Goal: Task Accomplishment & Management: Manage account settings

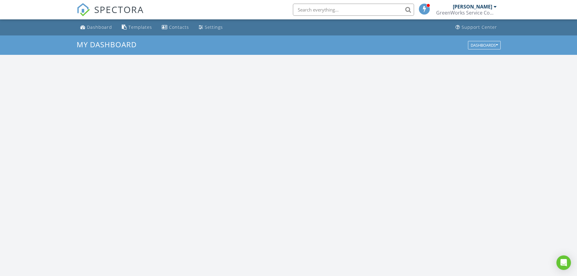
click at [319, 10] on input "text" at bounding box center [353, 10] width 121 height 12
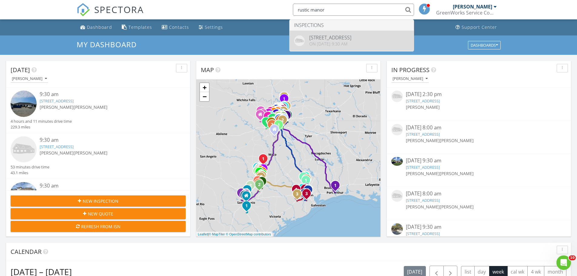
type input "rustic manor"
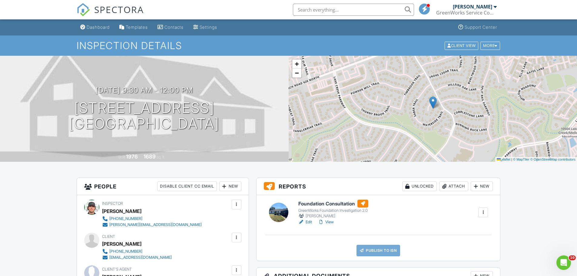
click at [448, 187] on div "Attach" at bounding box center [453, 186] width 29 height 10
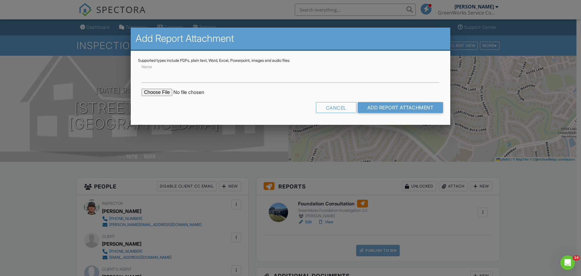
click at [169, 92] on input "file" at bounding box center [193, 92] width 103 height 7
type input "C:\fakepath\12305 Rustic Manor Ct - Austin - TX - ELEV.pdf"
click at [243, 81] on input "Name" at bounding box center [291, 75] width 298 height 15
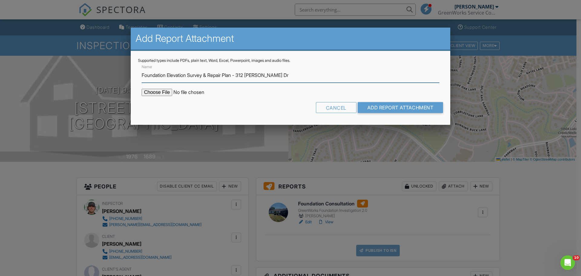
drag, startPoint x: 272, startPoint y: 77, endPoint x: 243, endPoint y: 78, distance: 29.7
click at [243, 78] on input "Foundation Elevation Survey & Repair Plan - 312 Michelle Dr" at bounding box center [291, 75] width 298 height 15
type input "Foundation Elevation Survey & Repair Plan - 12305 Rustic Manor Ct"
click at [358, 102] on input "Add Report Attachment" at bounding box center [401, 107] width 86 height 11
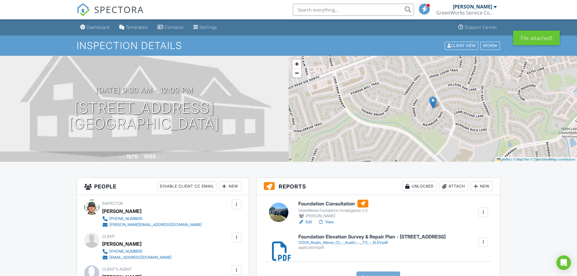
click at [321, 205] on h6 "Foundation Consultation" at bounding box center [333, 203] width 70 height 8
